Goal: Information Seeking & Learning: Learn about a topic

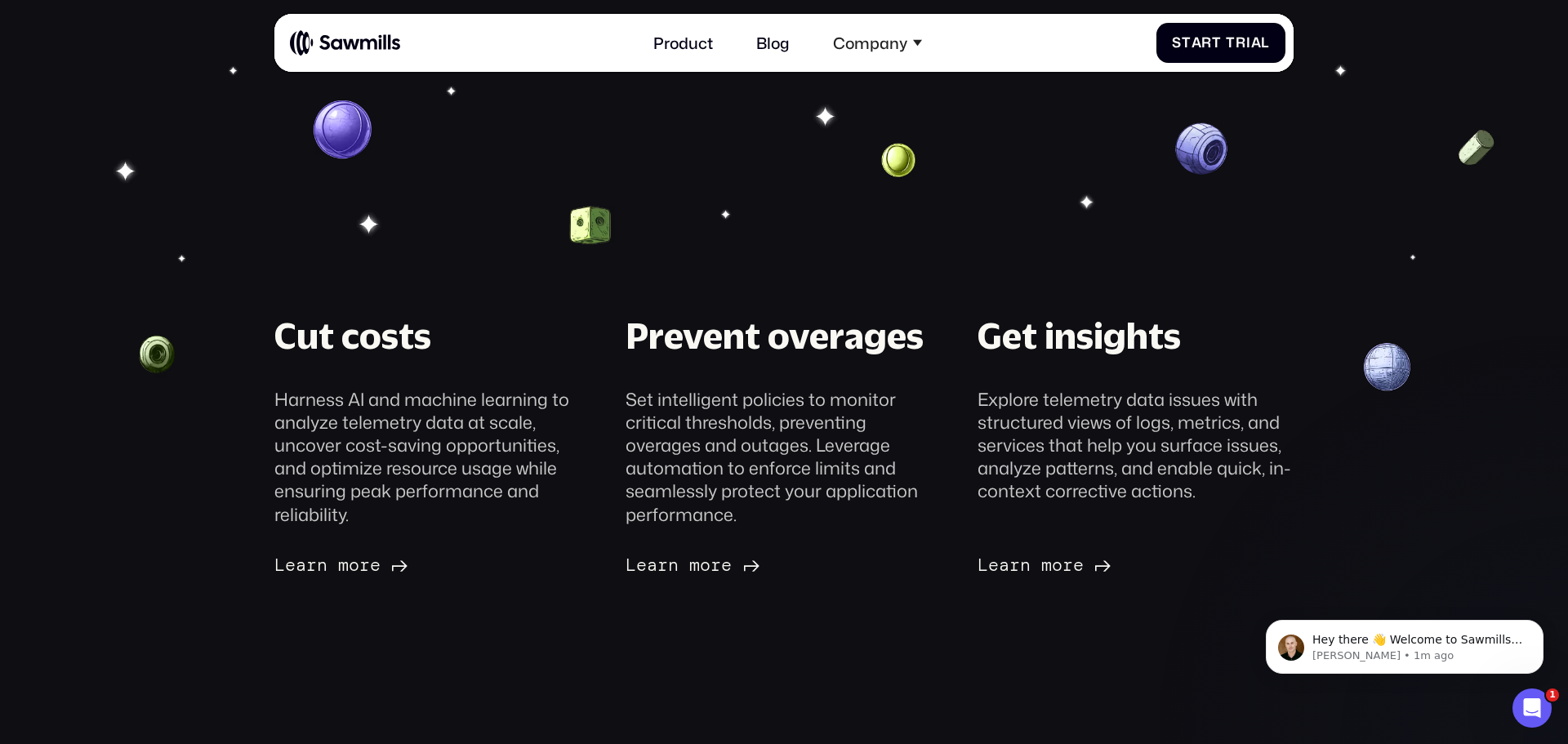
scroll to position [204, 0]
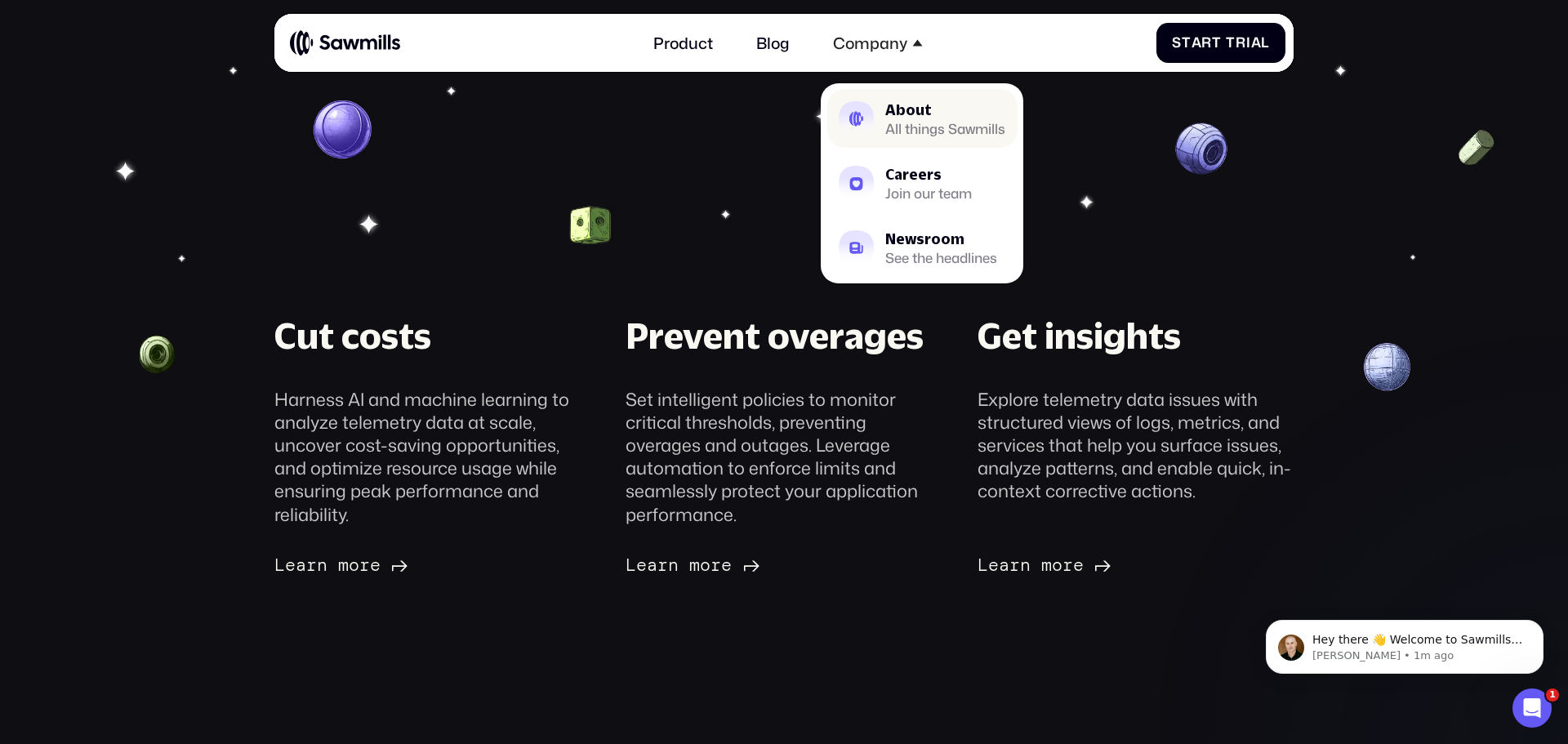
click at [902, 124] on div "All things Sawmills" at bounding box center [945, 129] width 120 height 13
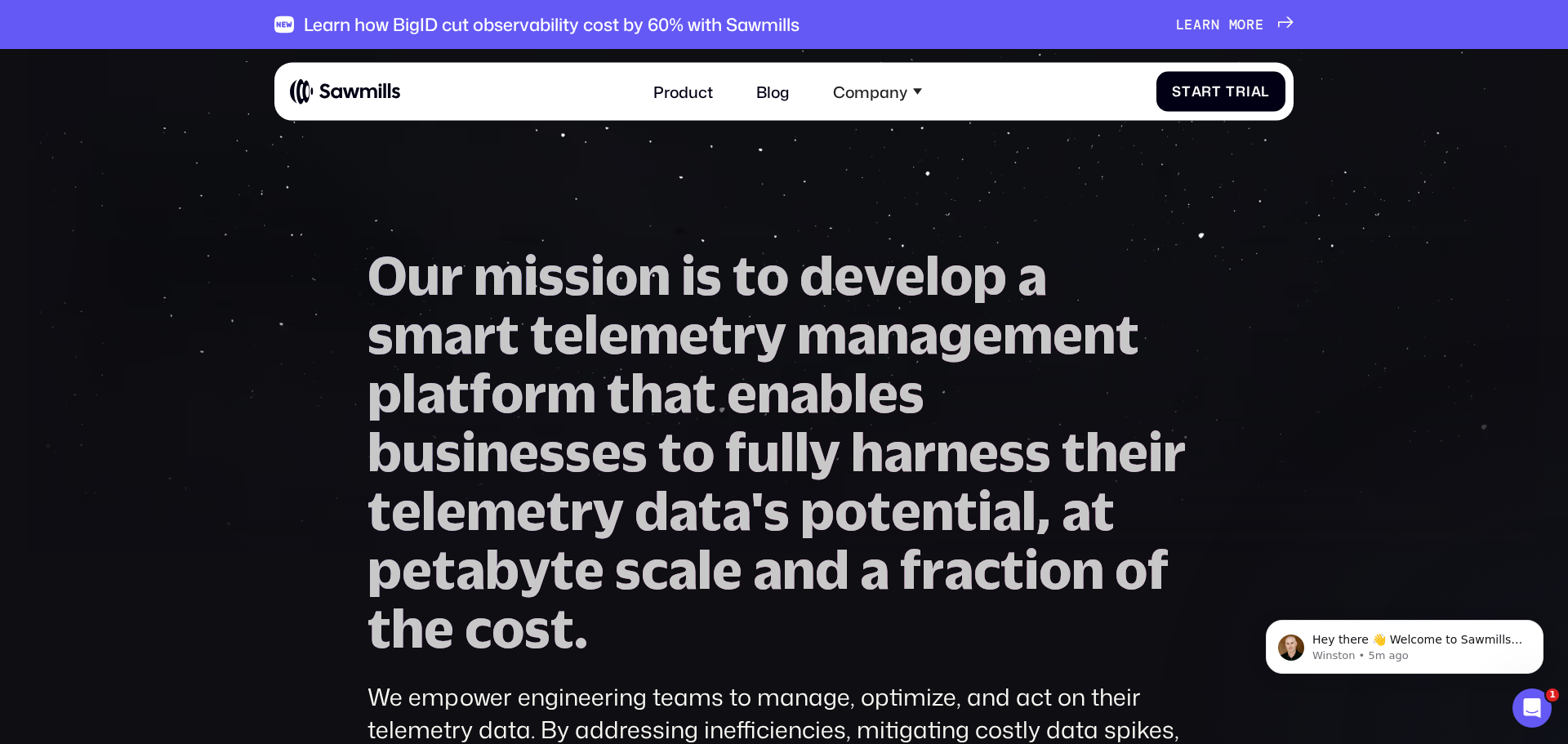
click at [341, 84] on img at bounding box center [344, 91] width 109 height 27
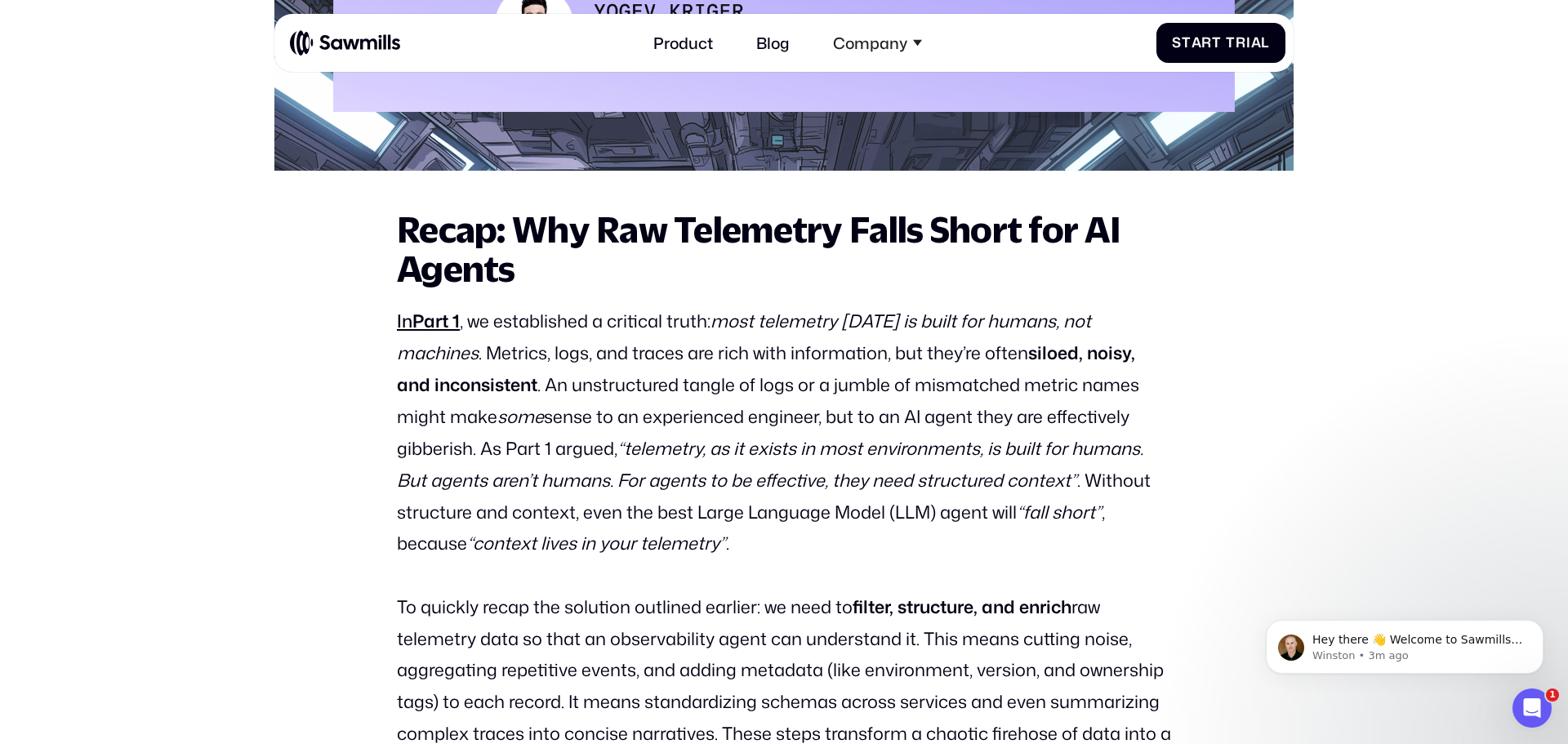
scroll to position [970, 0]
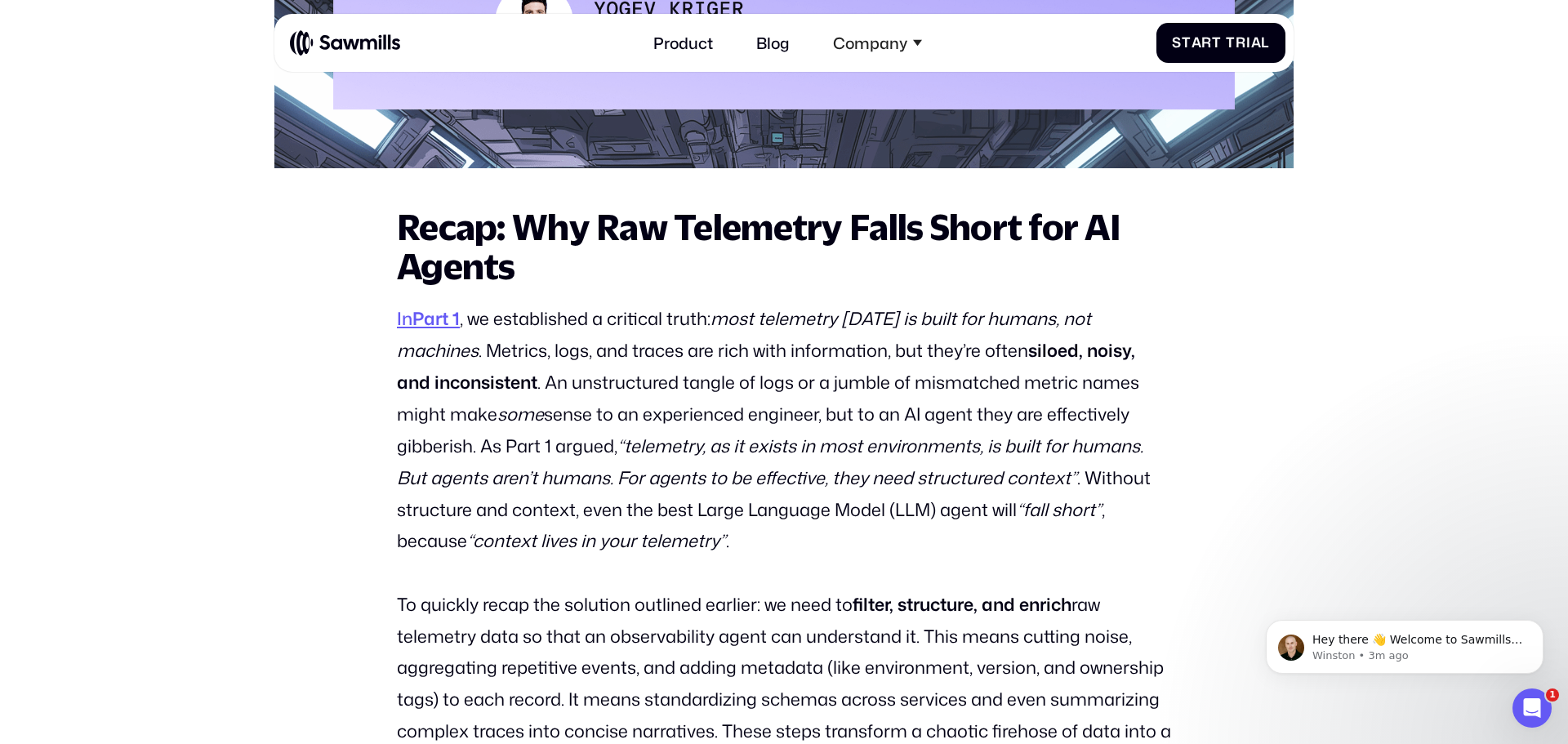
click at [439, 311] on strong "Part 1" at bounding box center [436, 318] width 47 height 25
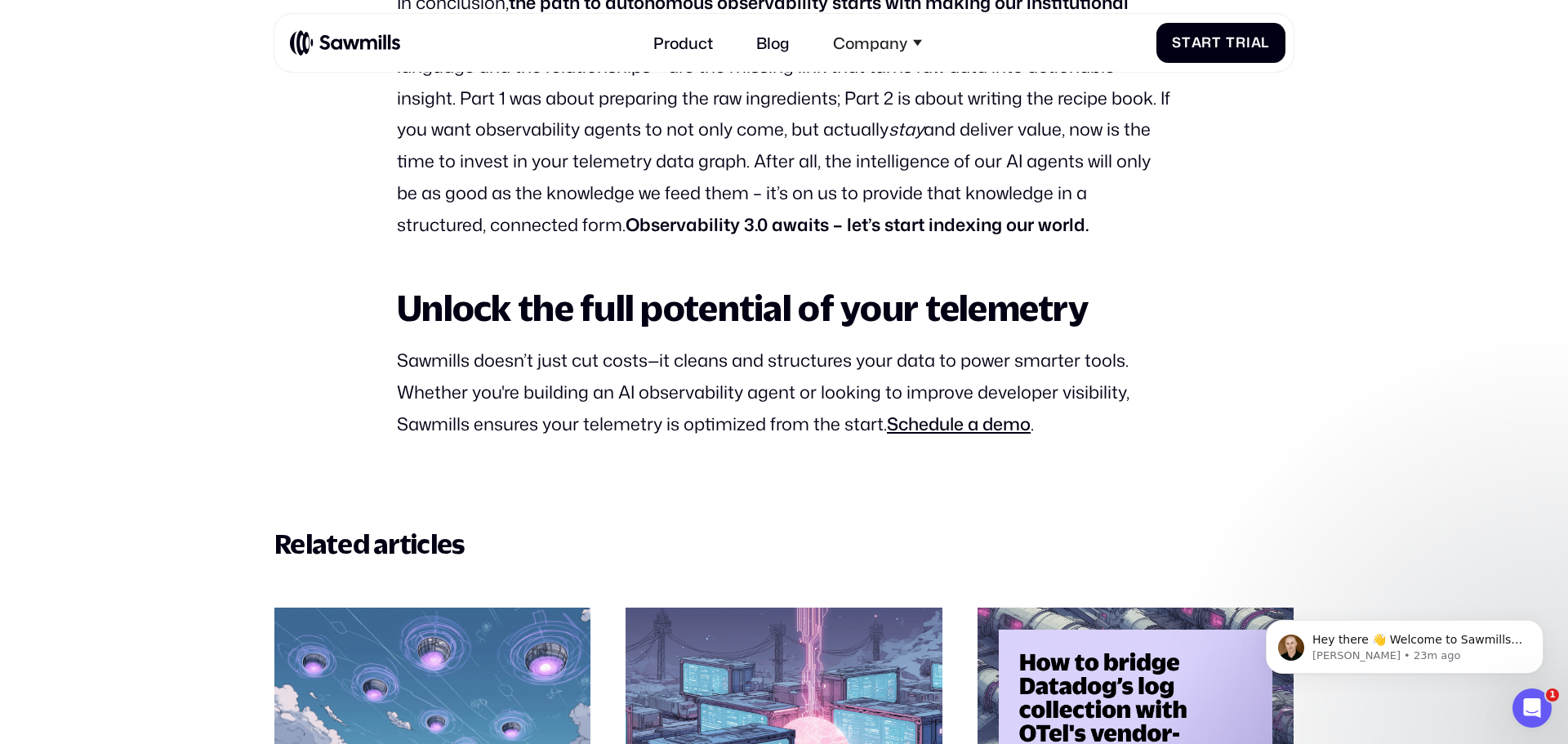
scroll to position [5996, 0]
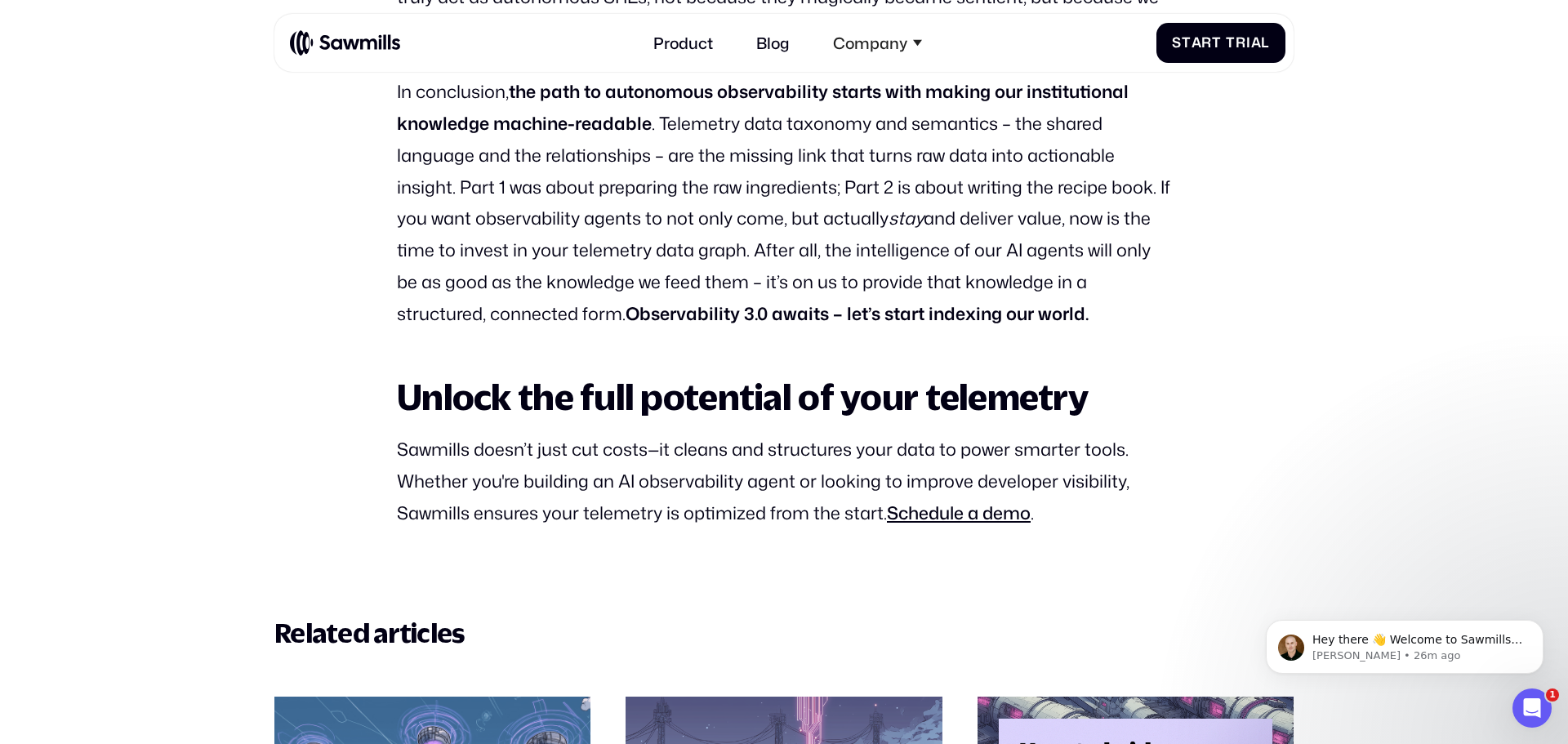
scroll to position [5906, 0]
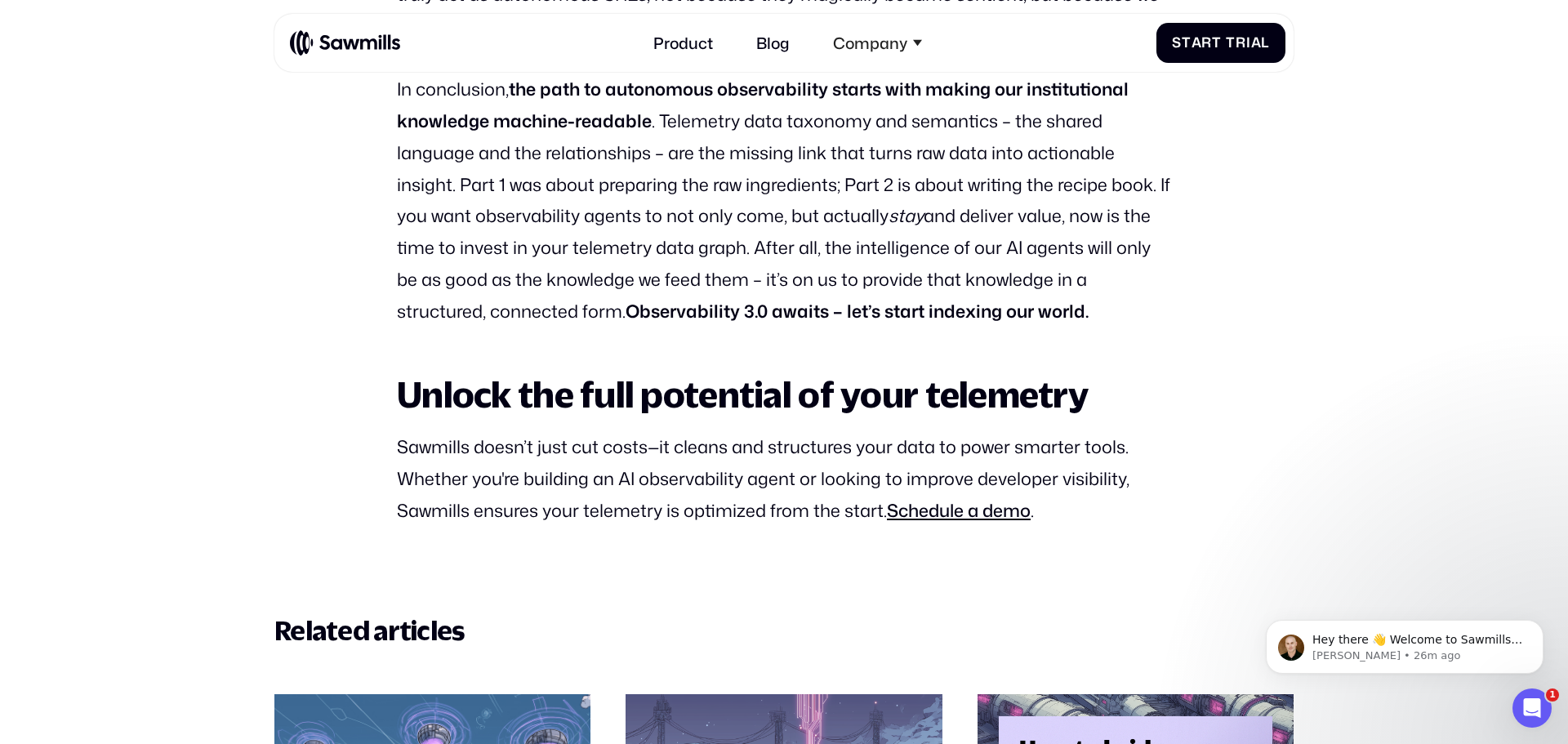
click at [899, 211] on p "In conclusion, the path to autonomous observability starts with making our inst…" at bounding box center [784, 199] width 774 height 253
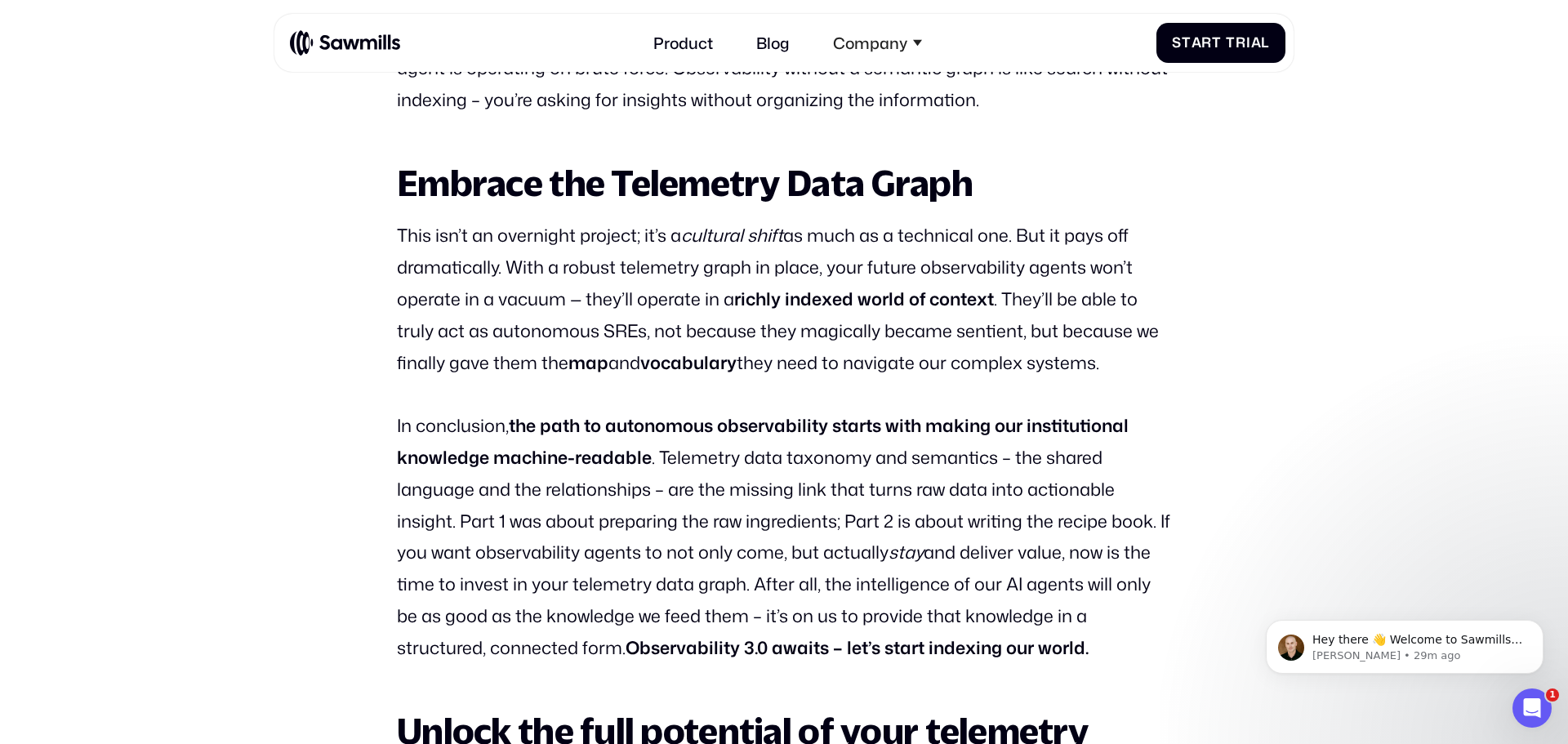
scroll to position [5567, 0]
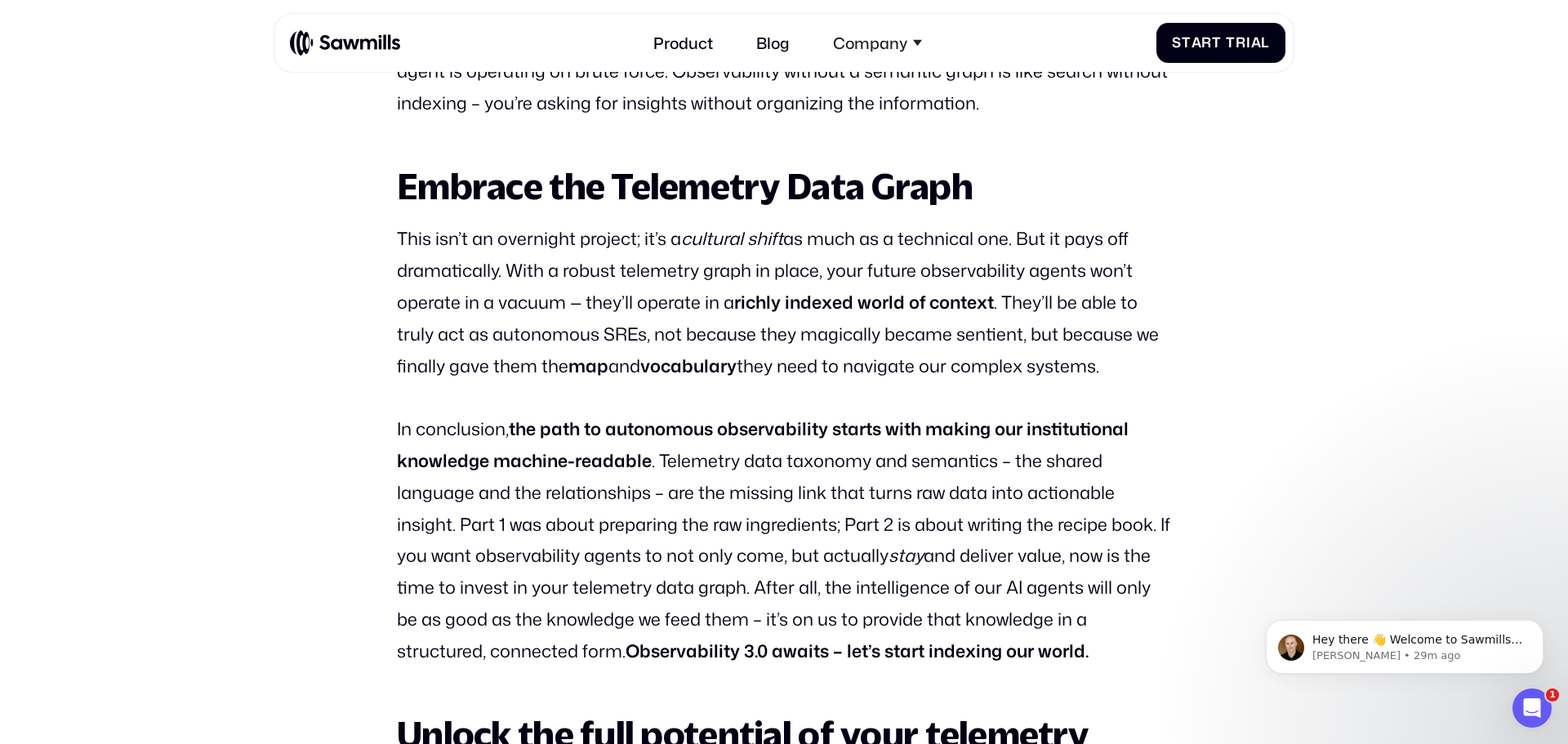
click at [794, 314] on strong "richly indexed world of context" at bounding box center [864, 301] width 260 height 25
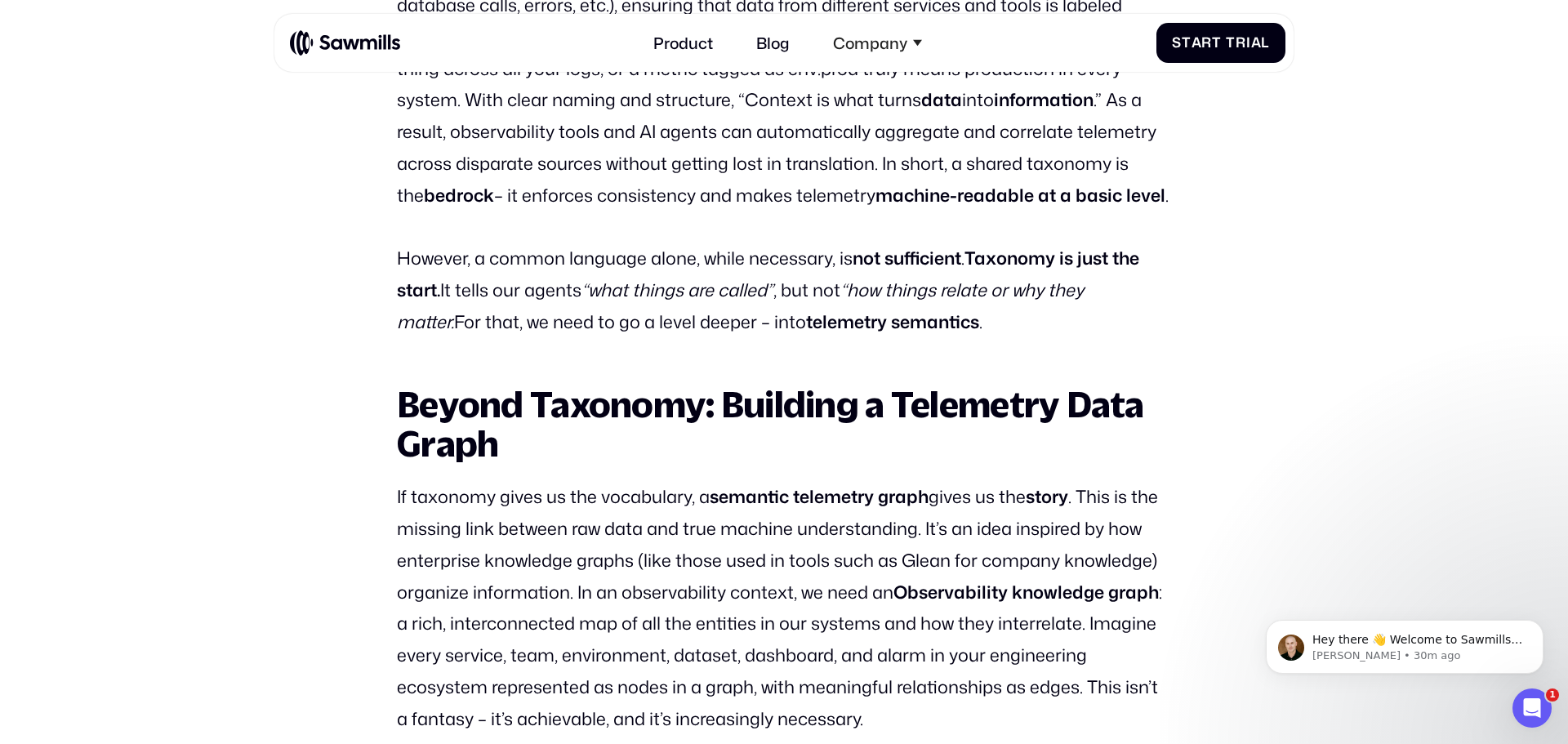
scroll to position [2316, 0]
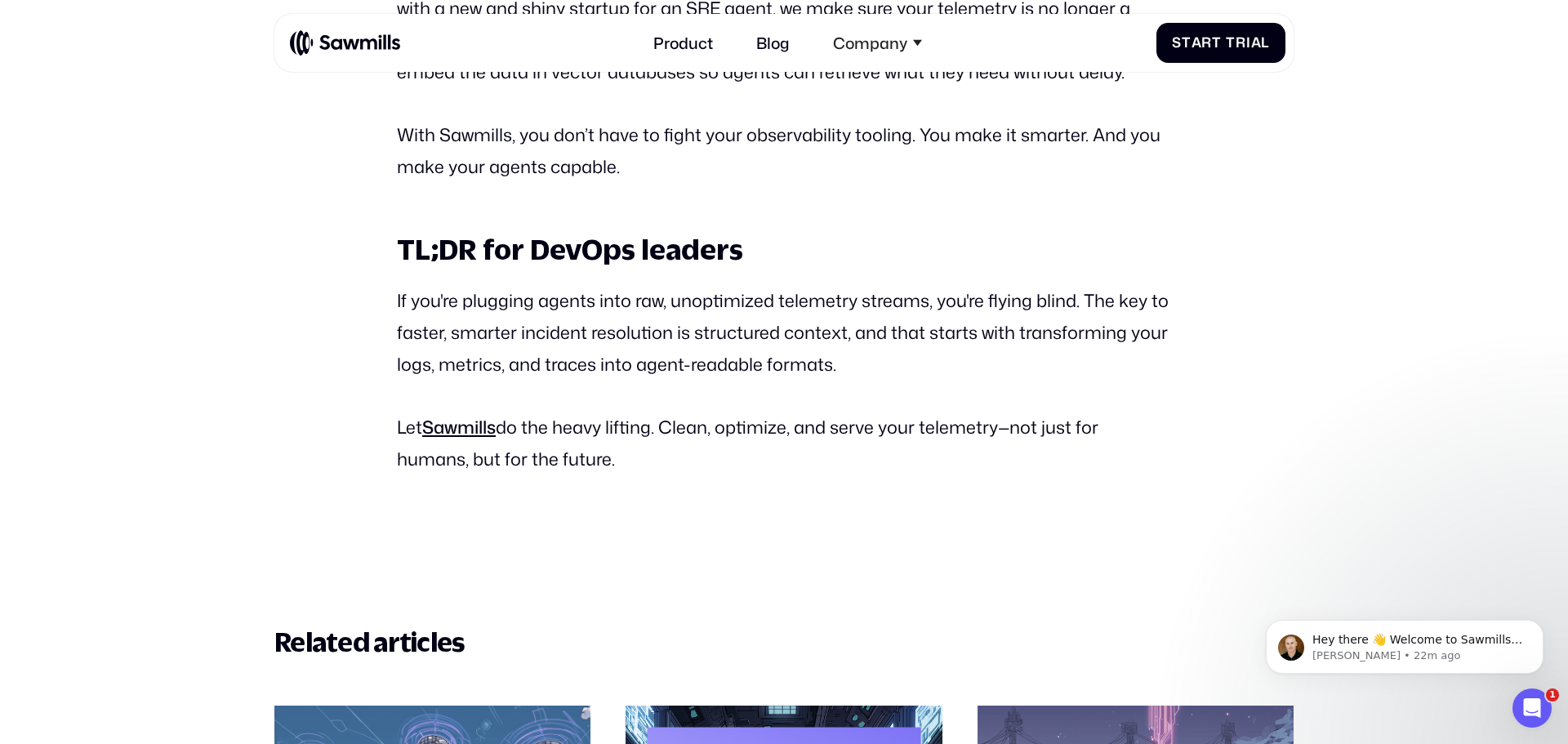
scroll to position [6395, 0]
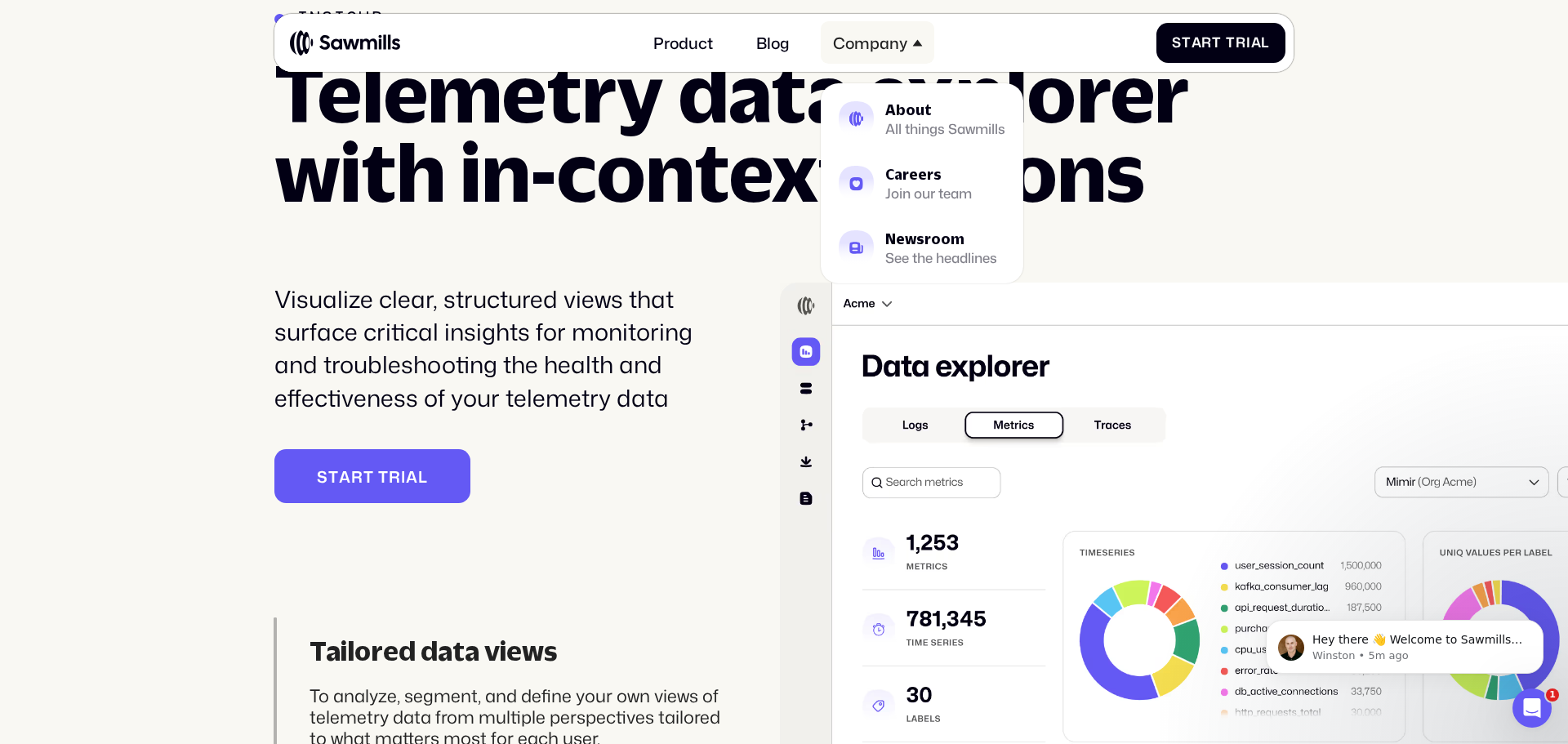
scroll to position [4208, 0]
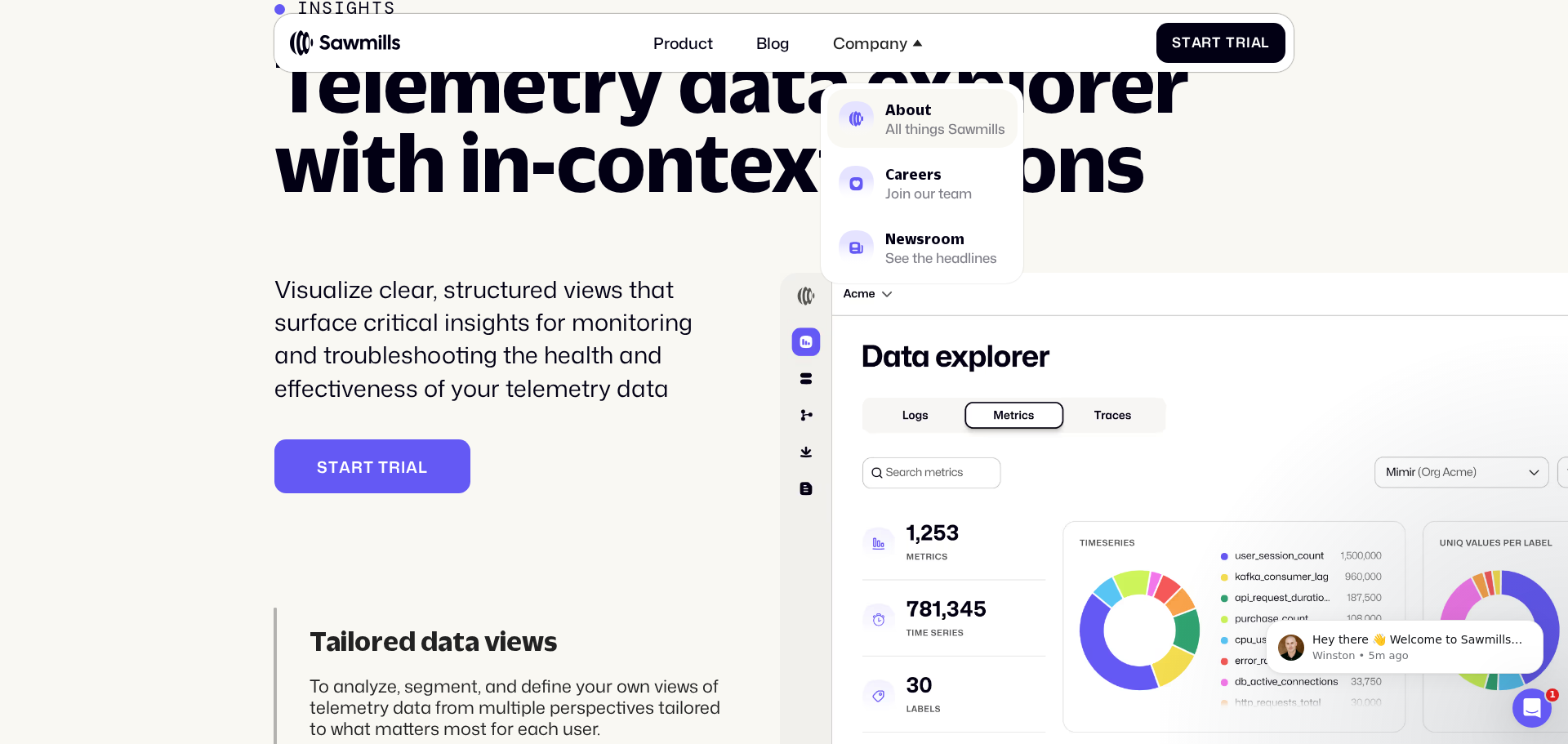
click at [924, 129] on div "All things Sawmills" at bounding box center [945, 129] width 120 height 13
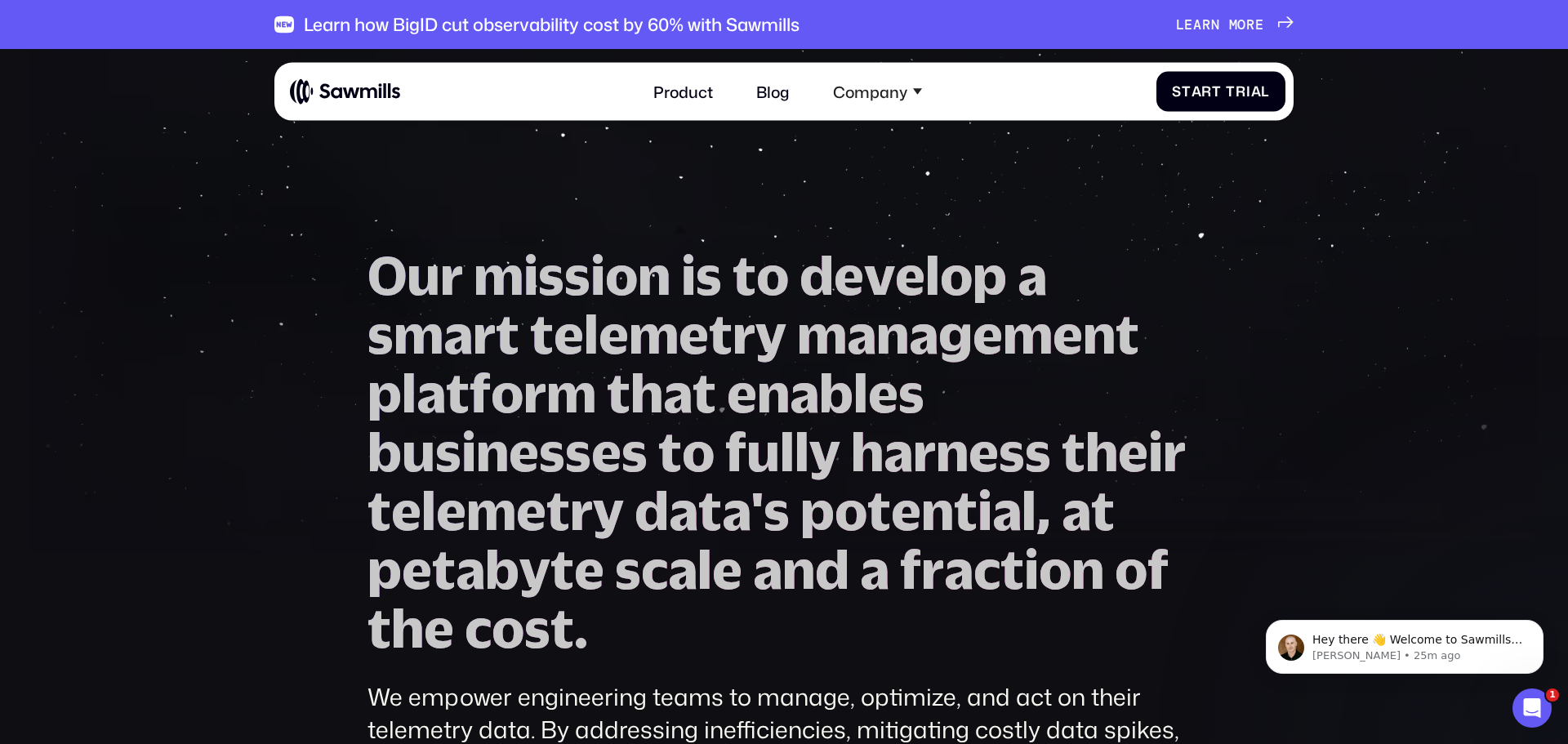
click at [319, 93] on img at bounding box center [344, 91] width 109 height 27
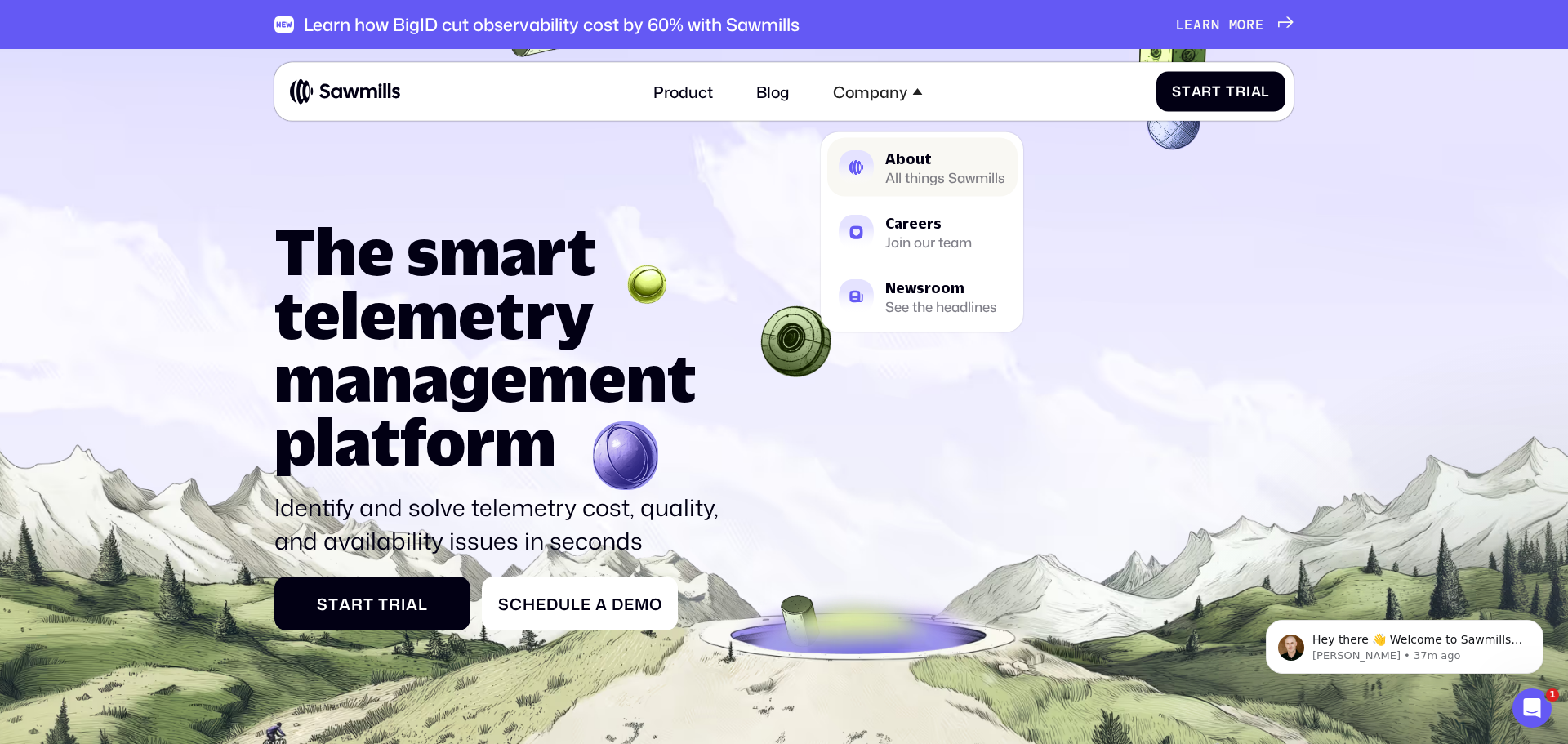
click at [902, 176] on div "All things Sawmills" at bounding box center [945, 178] width 120 height 13
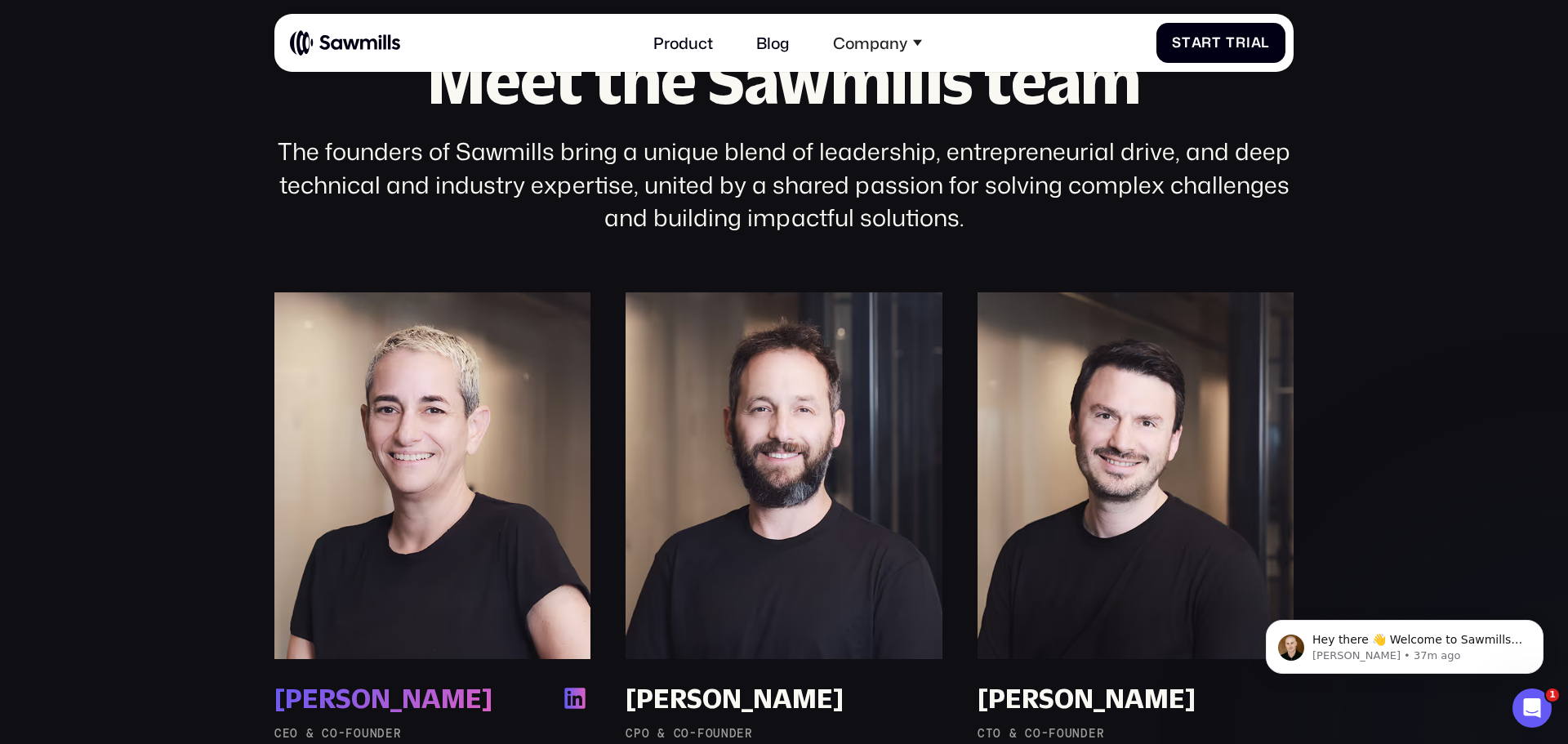
scroll to position [1201, 0]
